Goal: Task Accomplishment & Management: Manage account settings

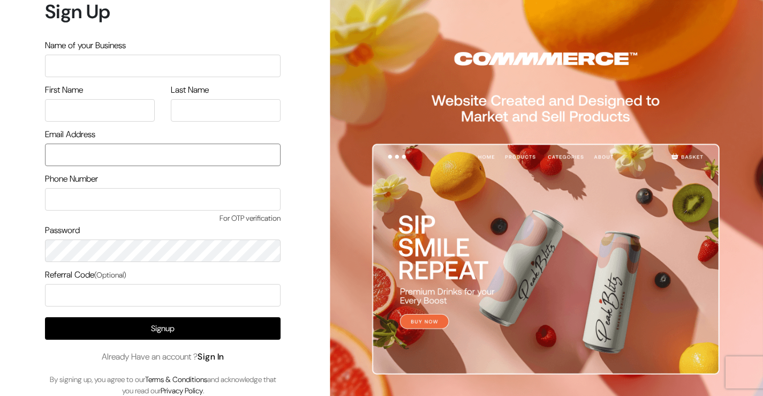
type input "Kirankumardsbdm@gmail.com"
click at [213, 357] on link "Sign In" at bounding box center [211, 356] width 27 height 11
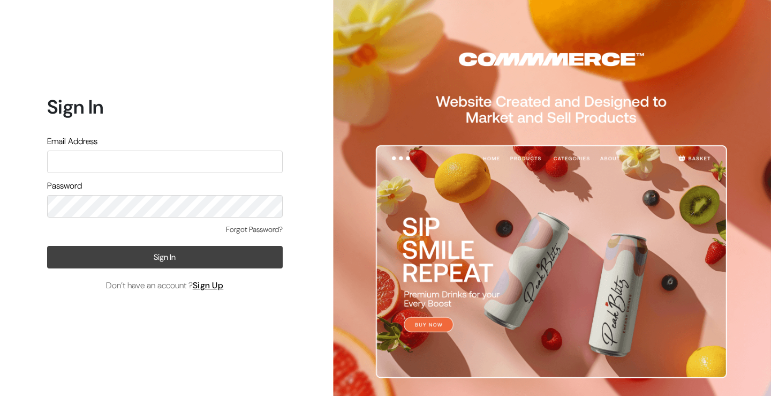
type input "Kirankumardsbdm@gmail.com"
click at [150, 257] on button "Sign In" at bounding box center [165, 257] width 236 height 23
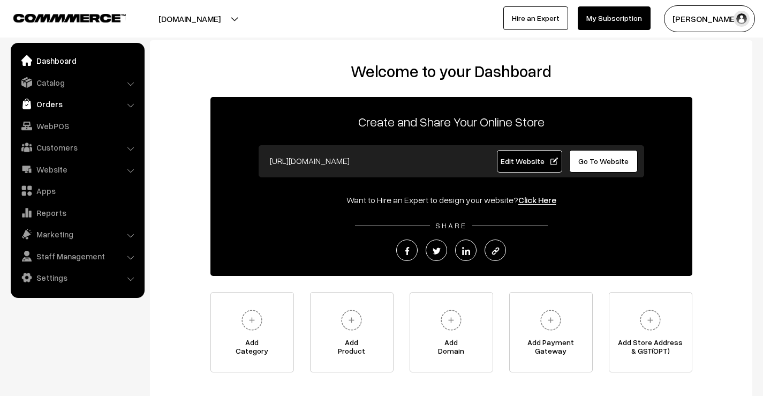
click at [52, 106] on link "Orders" at bounding box center [77, 103] width 128 height 19
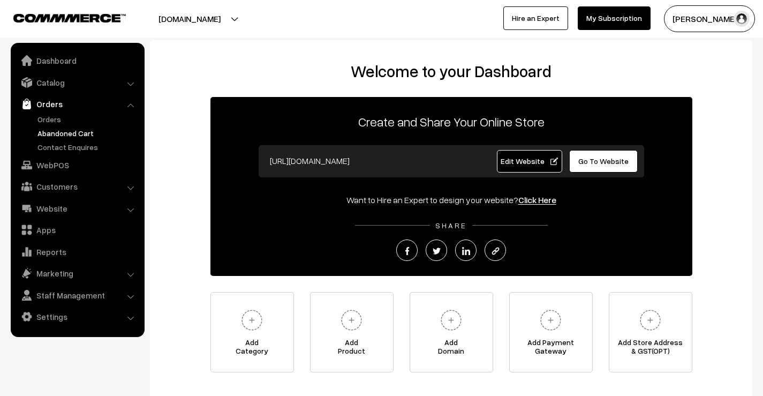
click at [62, 132] on link "Abandoned Cart" at bounding box center [88, 133] width 106 height 11
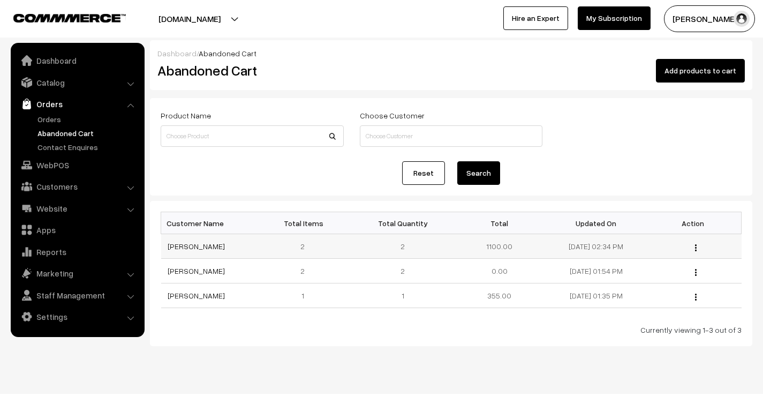
click at [521, 245] on td "1100.00" at bounding box center [499, 246] width 97 height 25
click at [434, 253] on td "2" at bounding box center [403, 246] width 97 height 25
click at [696, 245] on img "button" at bounding box center [696, 247] width 2 height 7
click at [618, 263] on link "View" at bounding box center [648, 263] width 91 height 24
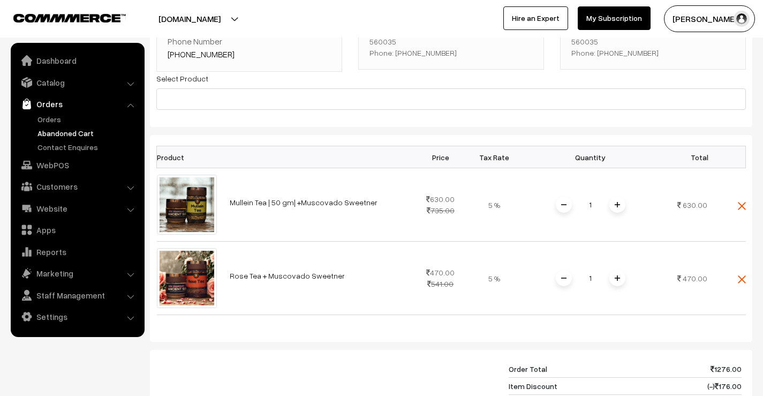
scroll to position [161, 0]
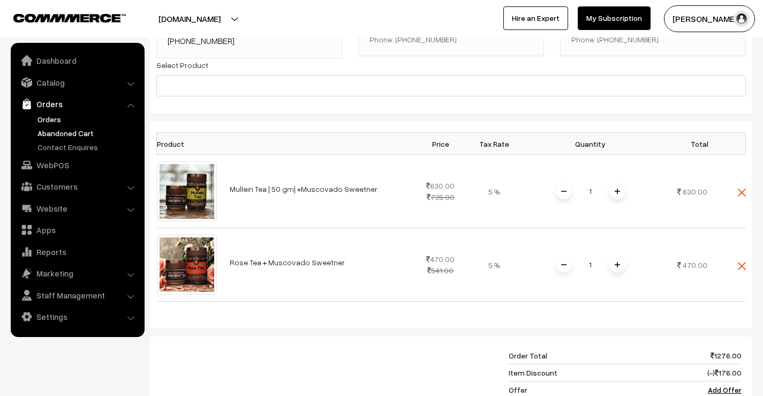
click at [48, 117] on link "Orders" at bounding box center [88, 119] width 106 height 11
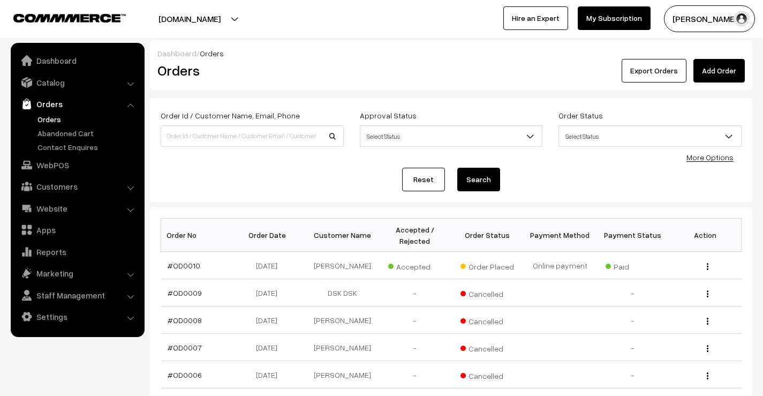
scroll to position [54, 0]
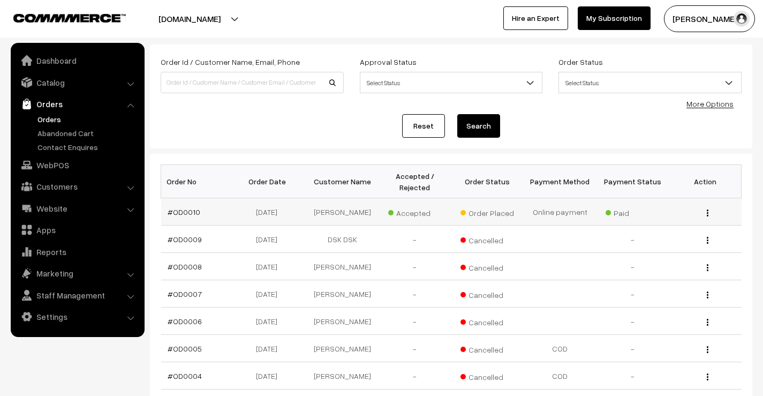
click at [708, 211] on img "button" at bounding box center [708, 212] width 2 height 7
click at [651, 229] on link "View" at bounding box center [659, 228] width 91 height 24
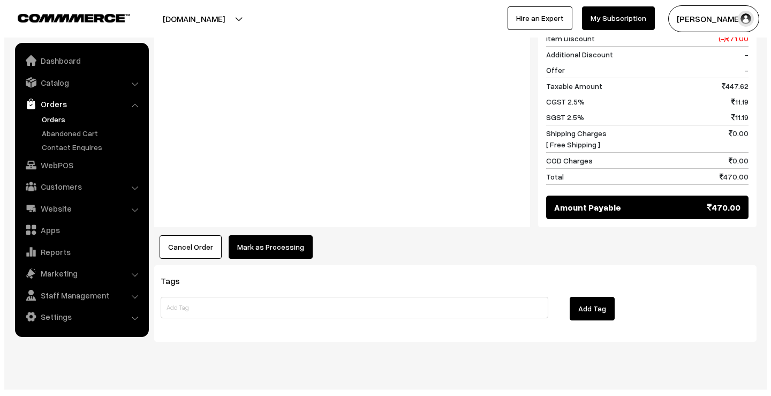
scroll to position [504, 0]
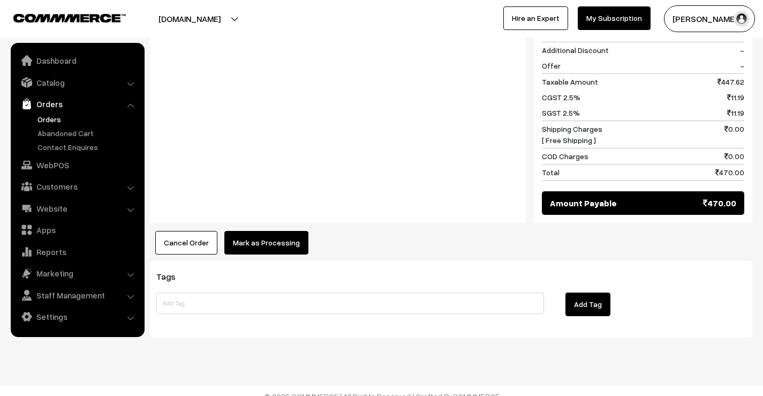
click at [268, 234] on button "Mark as Processing" at bounding box center [266, 243] width 84 height 24
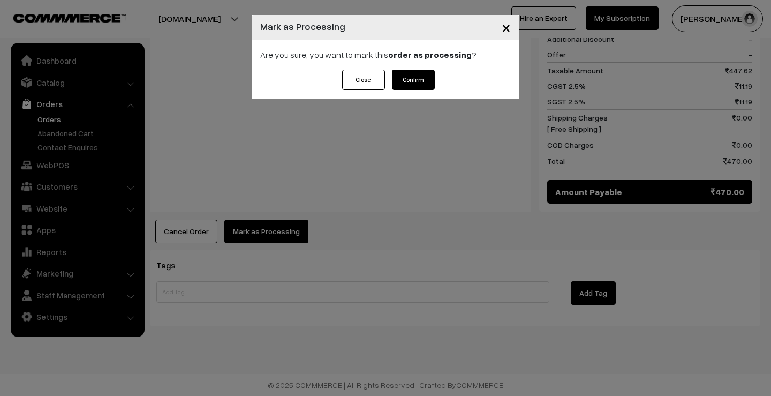
click at [411, 77] on button "Confirm" at bounding box center [413, 80] width 43 height 20
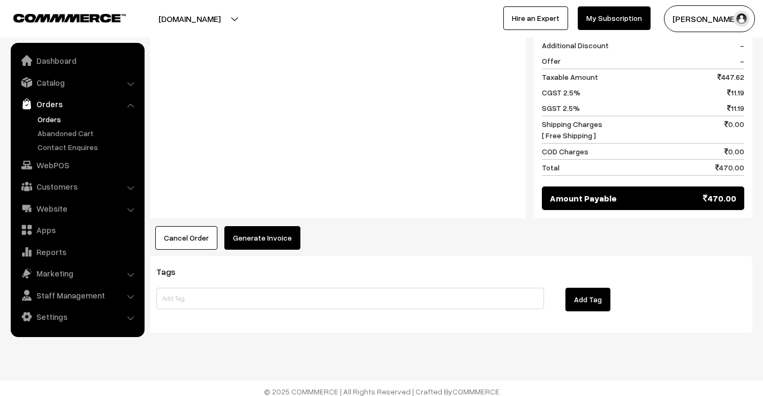
scroll to position [499, 0]
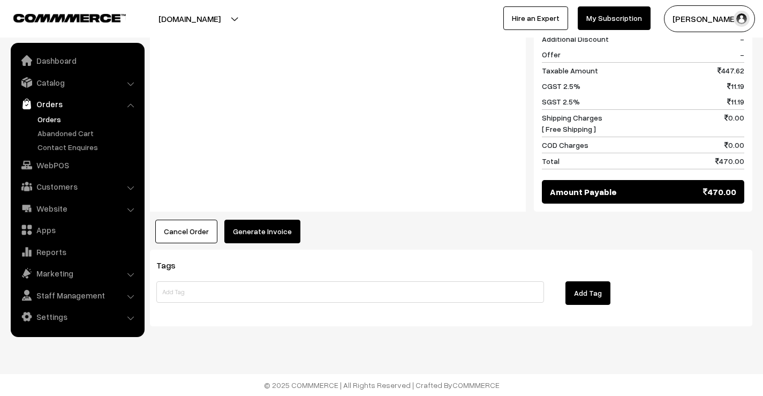
click at [259, 232] on button "Generate Invoice" at bounding box center [262, 232] width 76 height 24
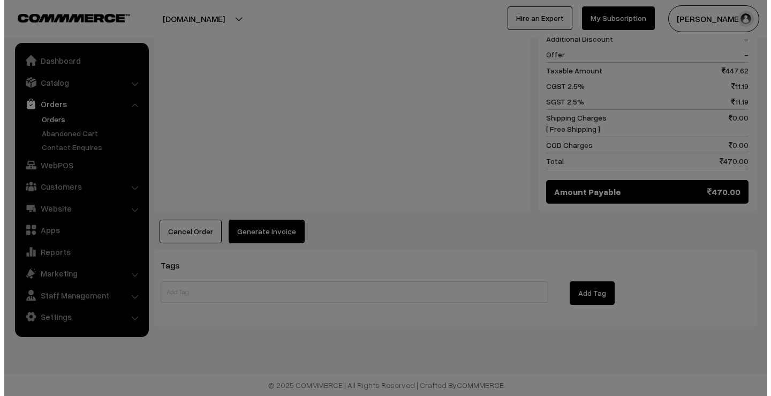
scroll to position [500, 0]
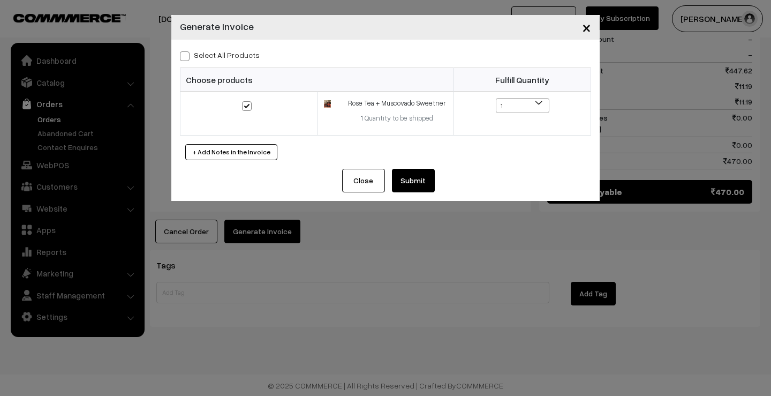
click at [418, 180] on button "Submit" at bounding box center [413, 181] width 43 height 24
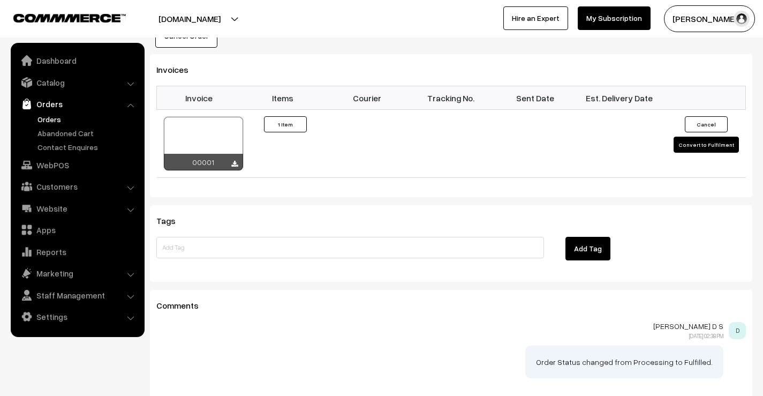
scroll to position [713, 0]
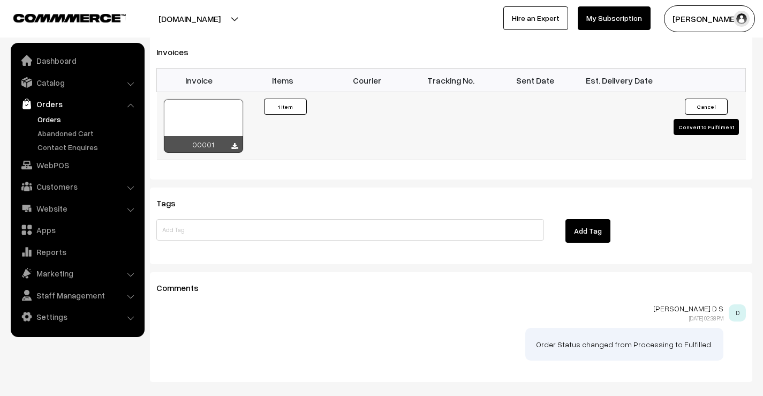
click at [706, 126] on button "Convert to Fulfilment" at bounding box center [706, 127] width 65 height 16
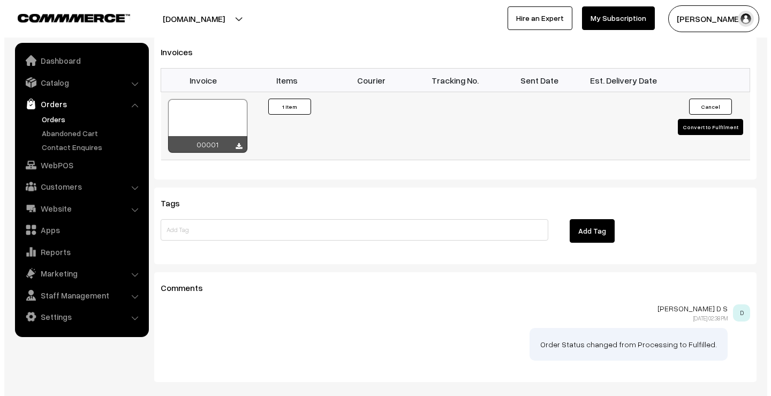
scroll to position [713, 0]
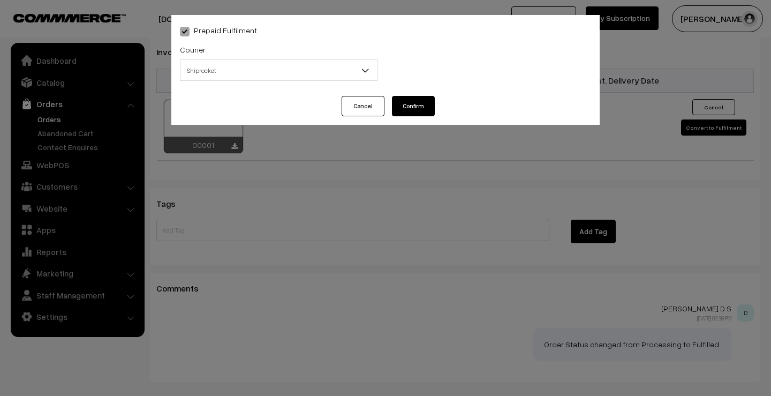
click at [416, 108] on button "Confirm" at bounding box center [413, 106] width 43 height 20
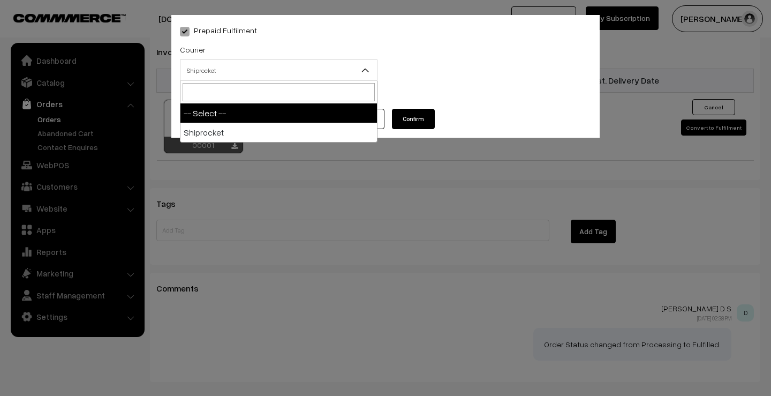
click at [368, 71] on b at bounding box center [365, 70] width 11 height 11
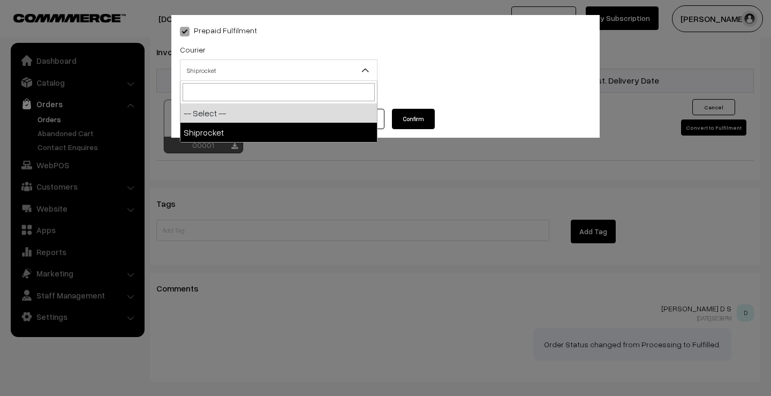
select select "1"
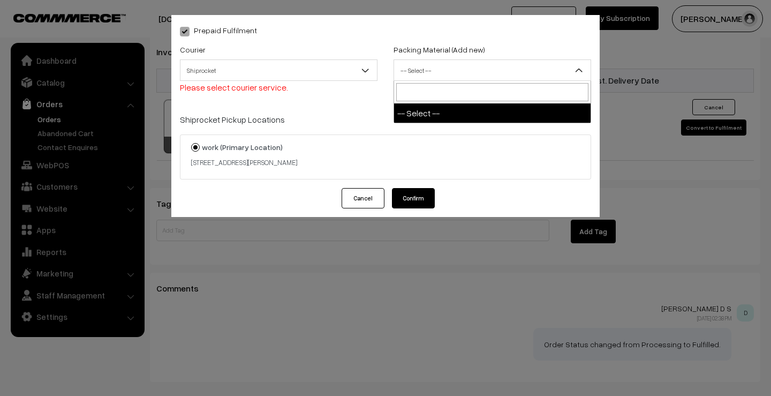
click at [425, 70] on span "-- Select --" at bounding box center [492, 70] width 197 height 19
click at [364, 66] on b at bounding box center [365, 70] width 11 height 11
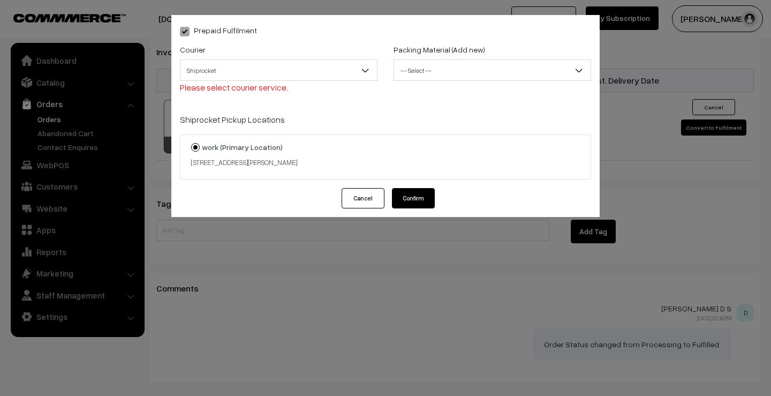
click at [424, 72] on span "-- Select --" at bounding box center [492, 70] width 197 height 19
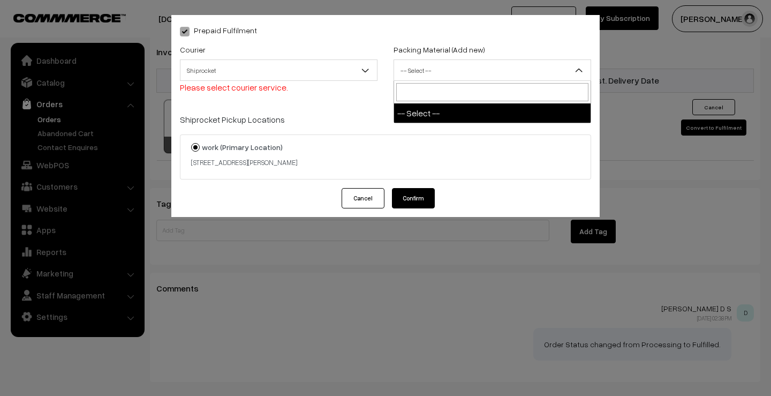
click at [421, 96] on input "search" at bounding box center [492, 92] width 192 height 18
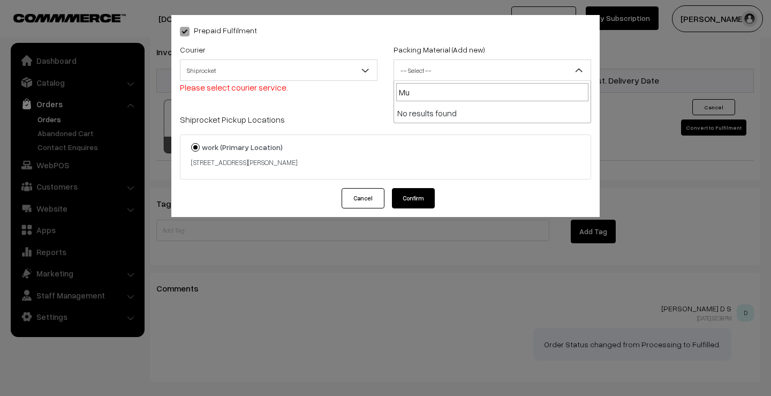
type input "M"
type input "R"
type input "B"
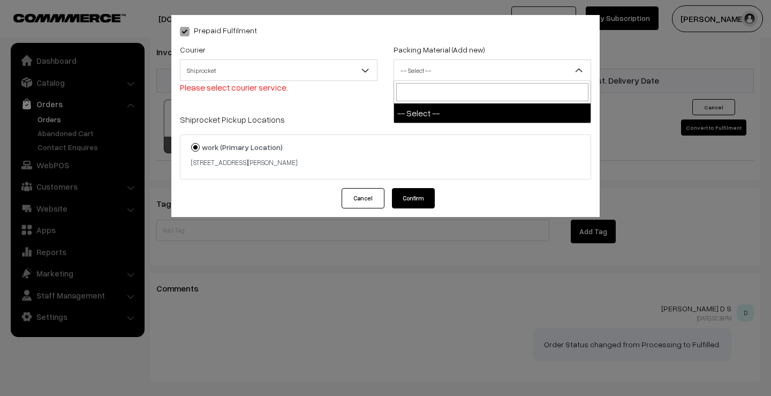
click at [370, 202] on button "Cancel" at bounding box center [363, 198] width 43 height 20
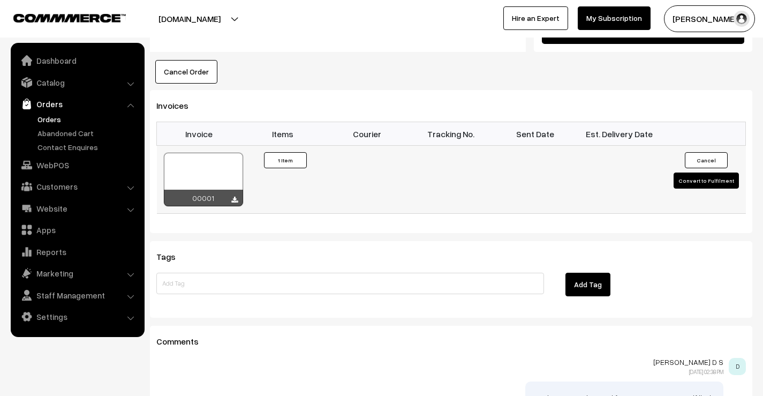
scroll to position [713, 0]
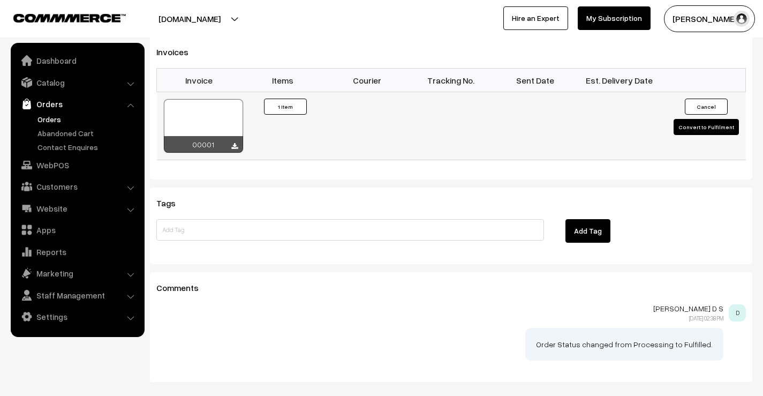
click at [203, 117] on div at bounding box center [203, 126] width 79 height 54
